Goal: Transaction & Acquisition: Purchase product/service

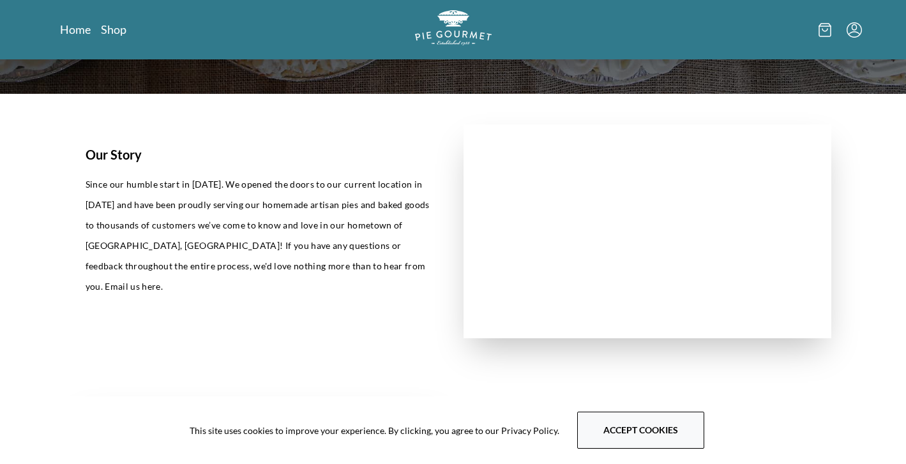
scroll to position [298, 0]
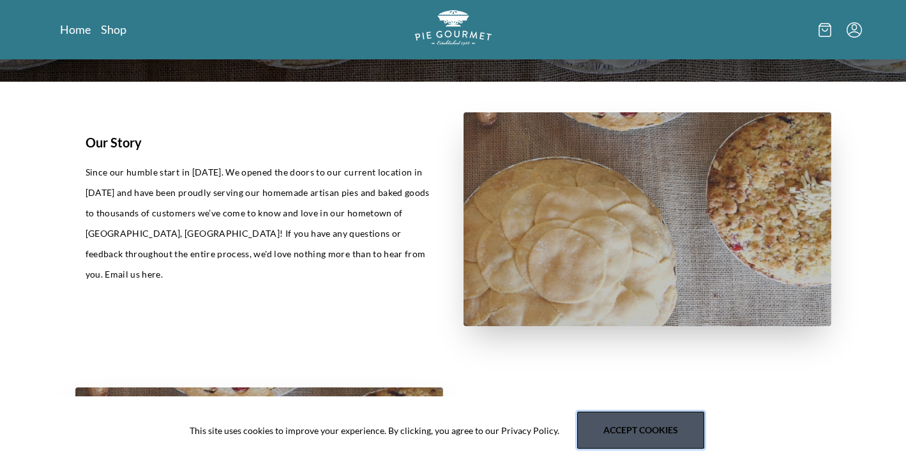
click at [631, 437] on button "Accept cookies" at bounding box center [640, 430] width 127 height 37
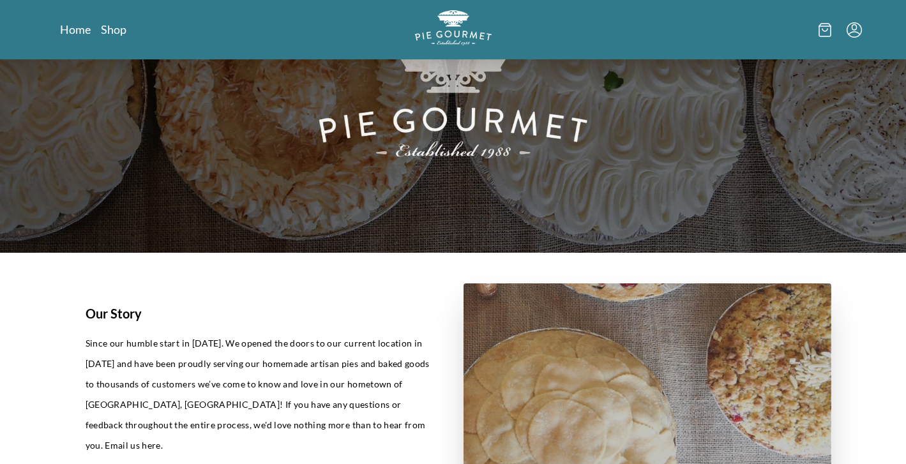
scroll to position [0, 0]
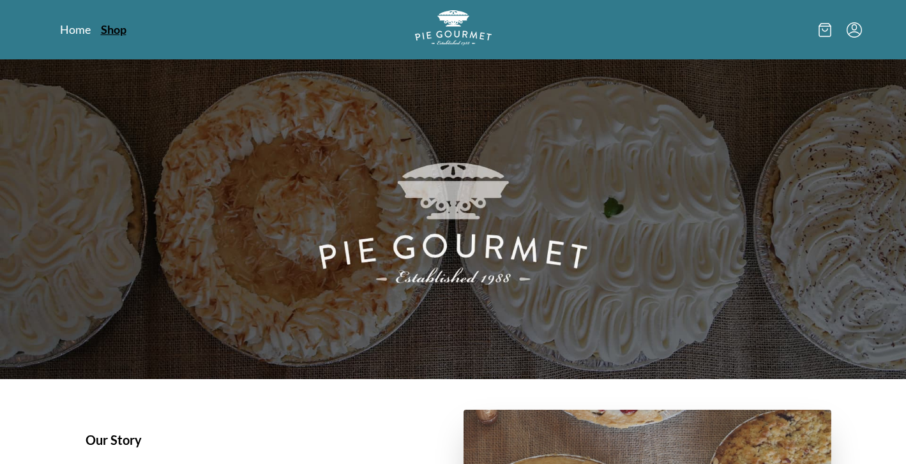
click at [114, 28] on link "Shop" at bounding box center [114, 29] width 26 height 15
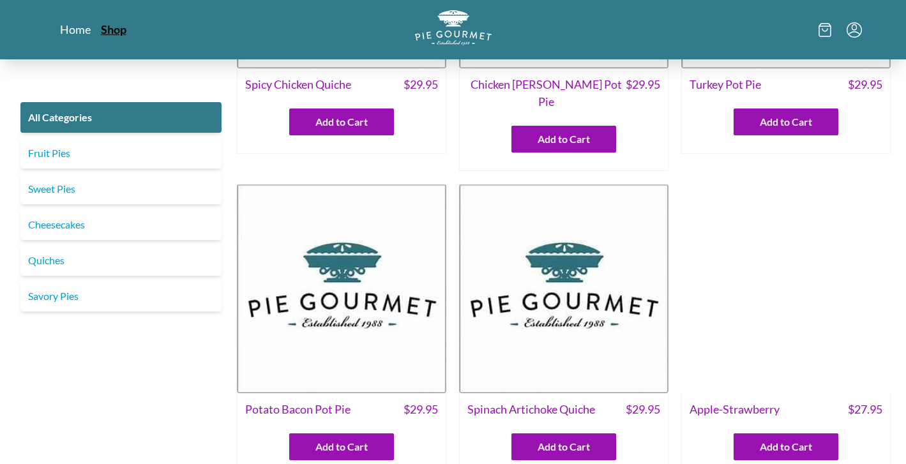
scroll to position [216, 0]
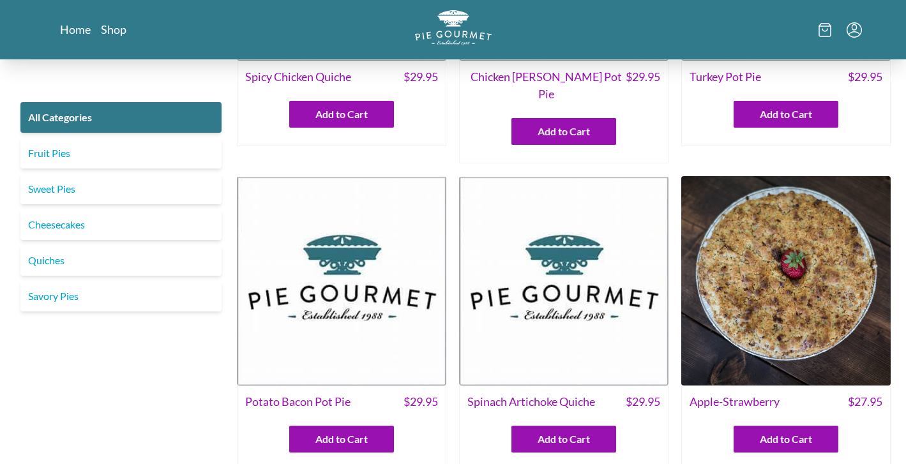
click at [299, 393] on span "Potato Bacon Pot Pie" at bounding box center [297, 401] width 105 height 17
click at [55, 264] on link "Quiches" at bounding box center [120, 260] width 201 height 31
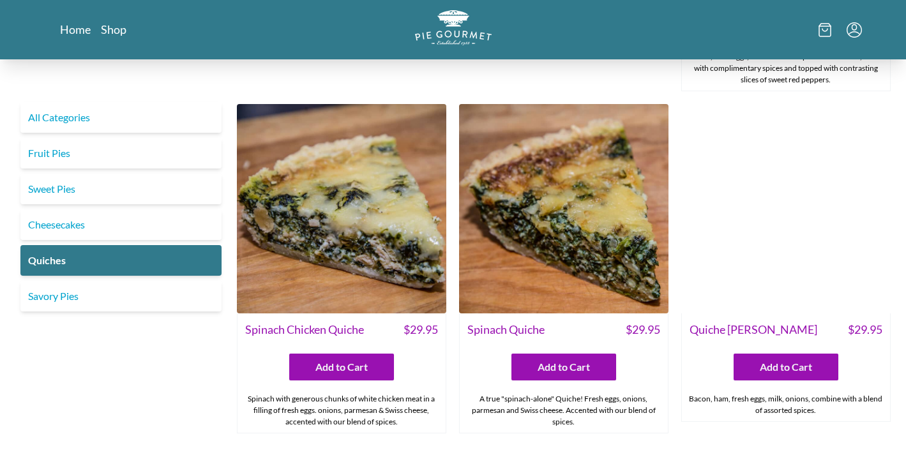
scroll to position [327, 0]
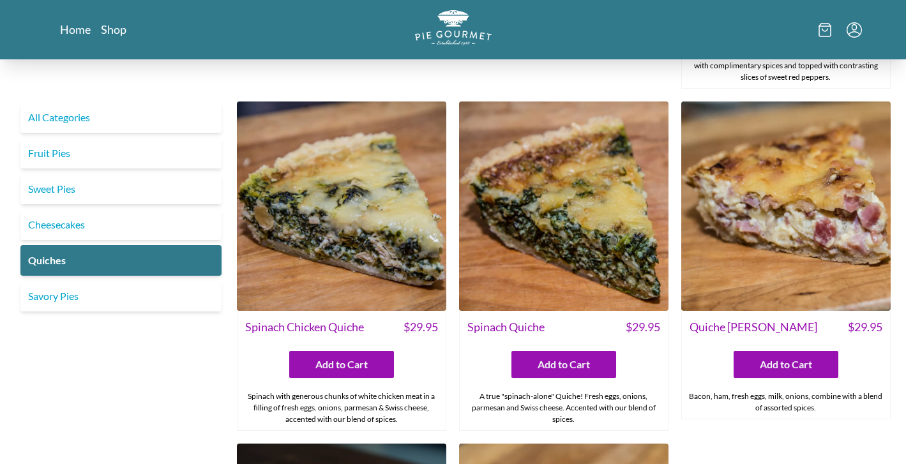
click at [747, 237] on img at bounding box center [785, 206] width 209 height 209
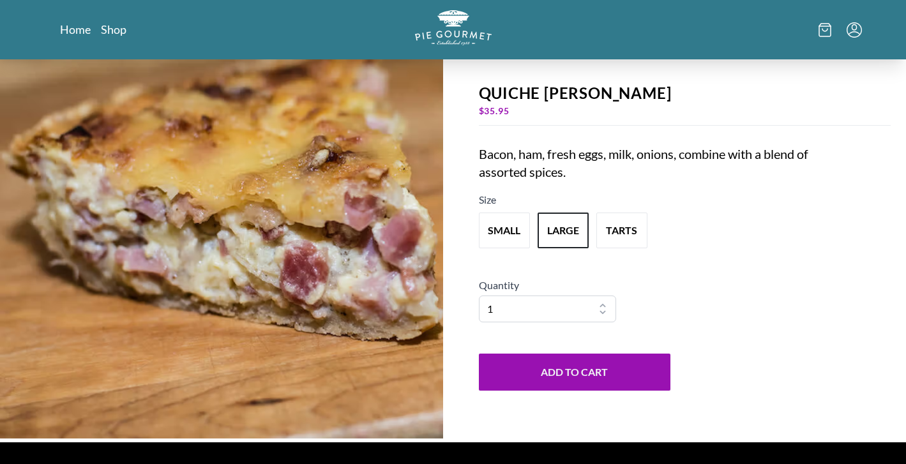
scroll to position [63, 0]
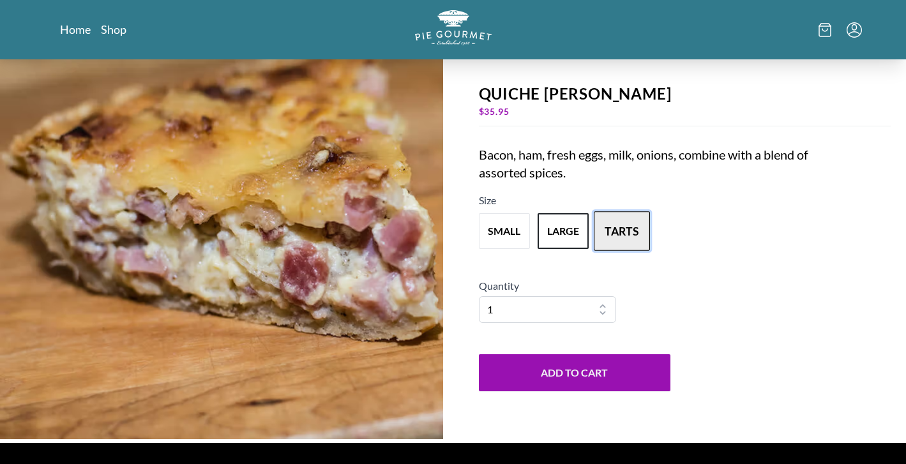
click at [620, 233] on button "tarts" at bounding box center [622, 231] width 56 height 40
click at [562, 230] on button "large" at bounding box center [563, 231] width 56 height 40
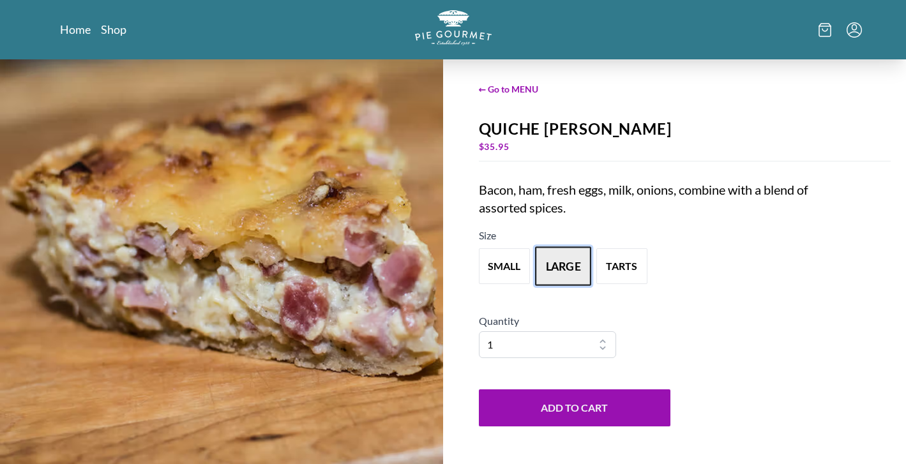
scroll to position [0, 0]
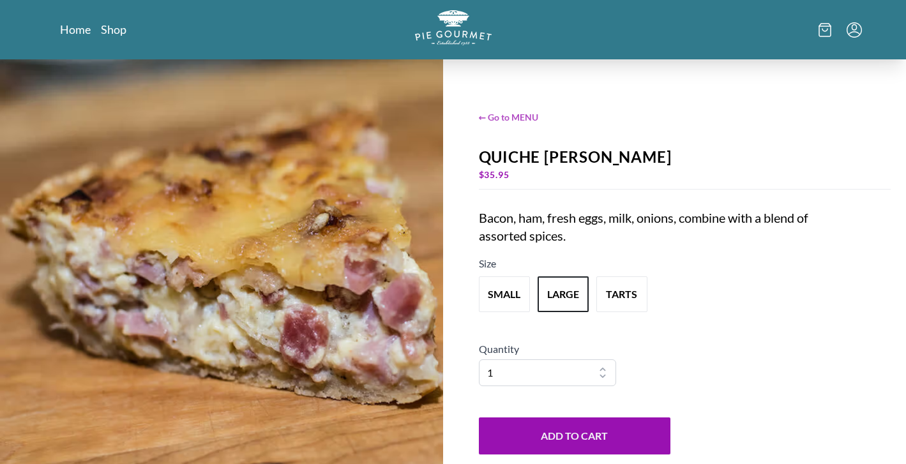
click at [527, 117] on span "← Go to MENU" at bounding box center [685, 116] width 412 height 13
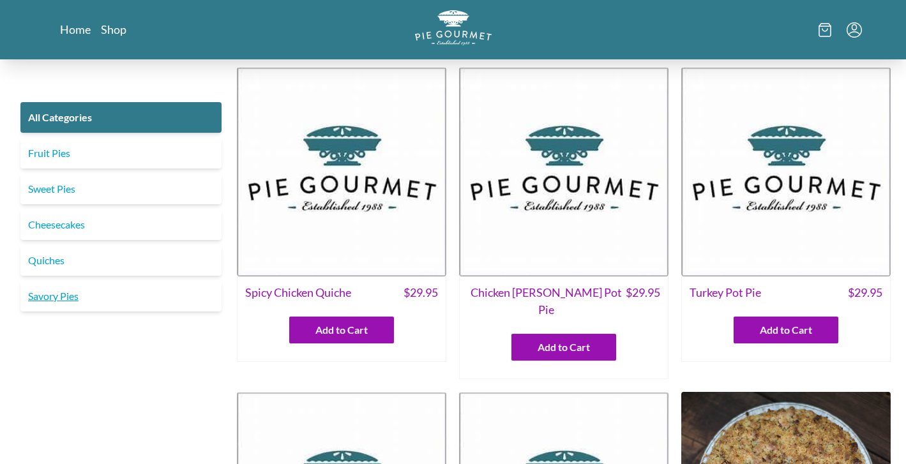
scroll to position [2, 0]
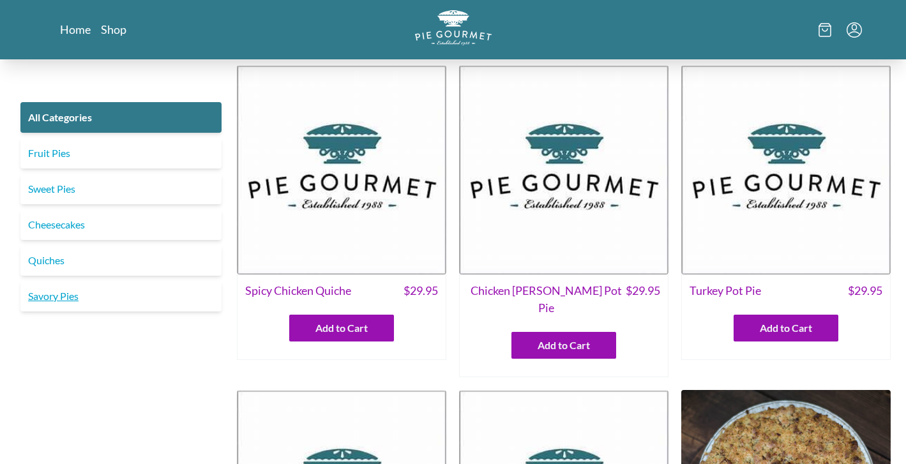
click at [57, 294] on link "Savory Pies" at bounding box center [120, 296] width 201 height 31
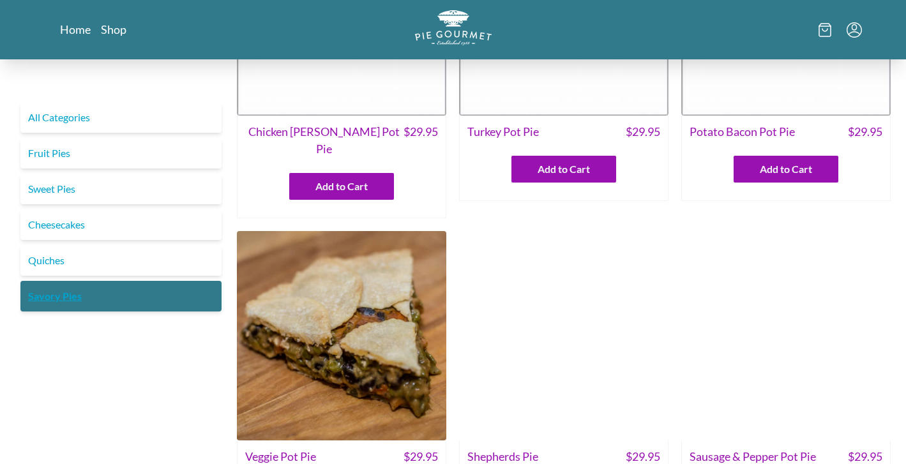
scroll to position [84, 0]
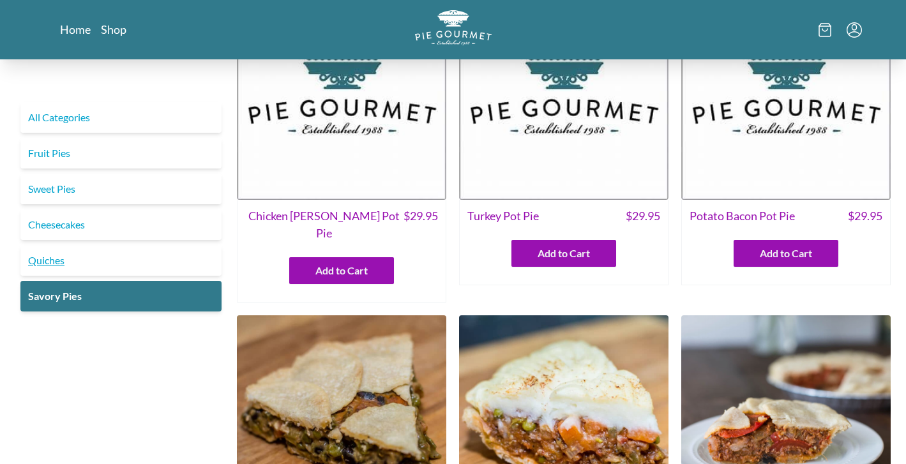
click at [96, 259] on link "Quiches" at bounding box center [120, 260] width 201 height 31
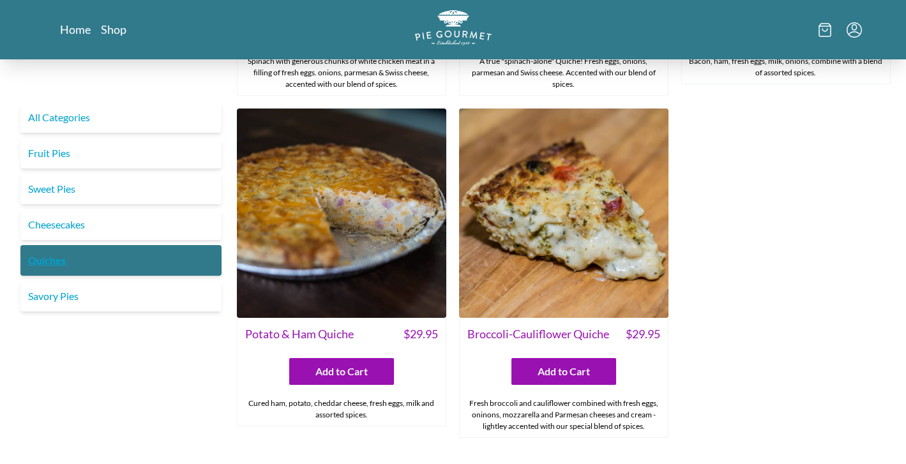
scroll to position [665, 0]
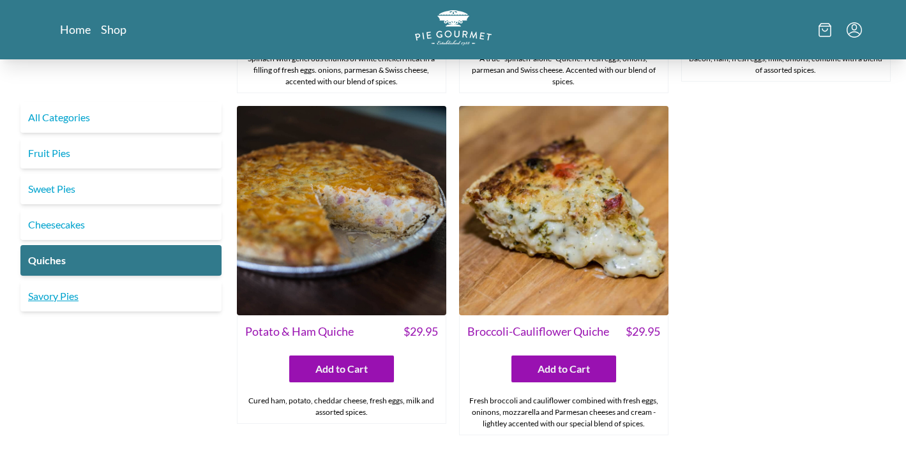
click at [54, 298] on link "Savory Pies" at bounding box center [120, 296] width 201 height 31
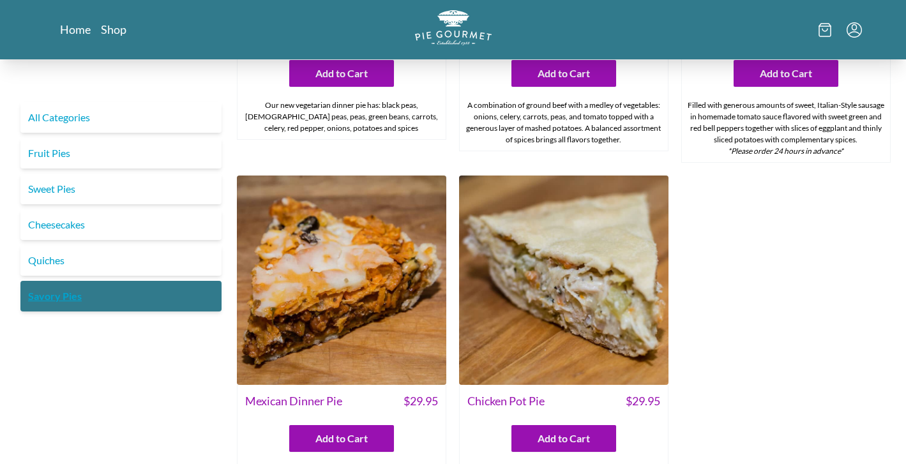
scroll to position [591, 0]
